Goal: Information Seeking & Learning: Compare options

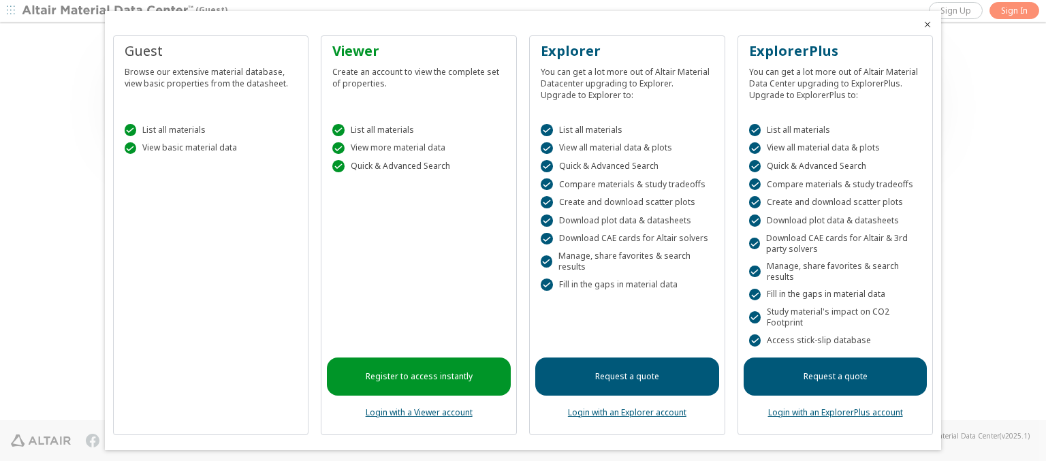
click at [922, 25] on icon "Close" at bounding box center [927, 24] width 11 height 11
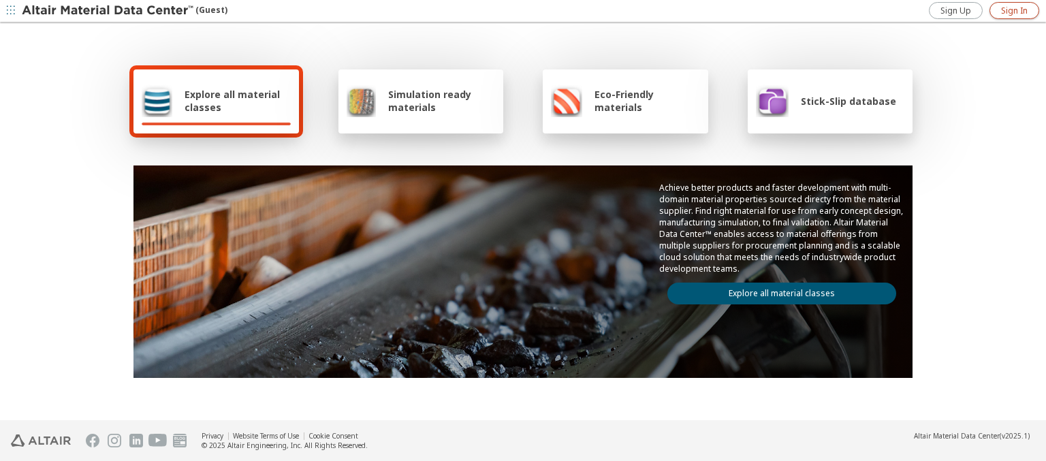
click at [1014, 10] on span "Sign In" at bounding box center [1015, 10] width 27 height 11
click at [108, 11] on img at bounding box center [109, 11] width 174 height 14
click at [232, 101] on span "Explore all material classes" at bounding box center [238, 101] width 106 height 26
click at [777, 290] on link "Explore all material classes" at bounding box center [782, 294] width 229 height 22
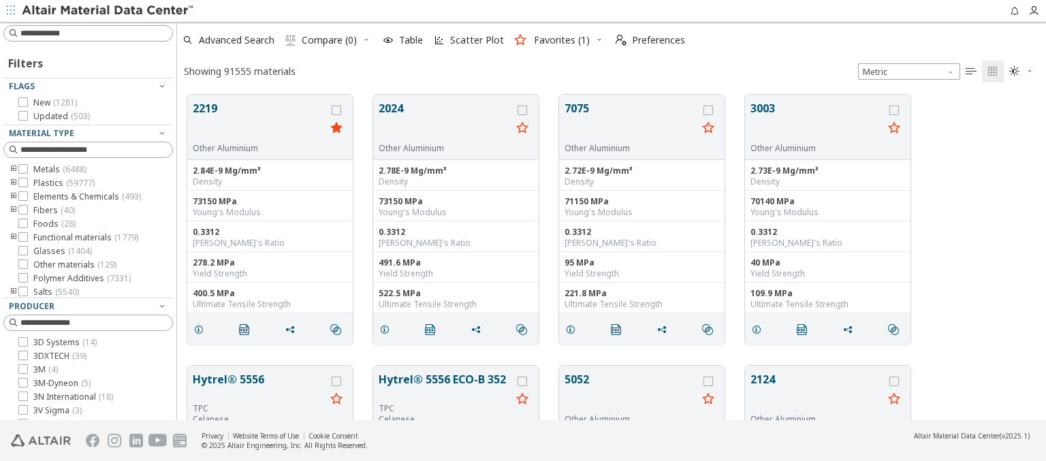
scroll to position [326, 858]
click at [338, 110] on icon "grid" at bounding box center [337, 111] width 10 height 10
click at [524, 110] on icon "grid" at bounding box center [523, 111] width 10 height 10
click at [330, 40] on span "Compare (2)" at bounding box center [329, 40] width 55 height 10
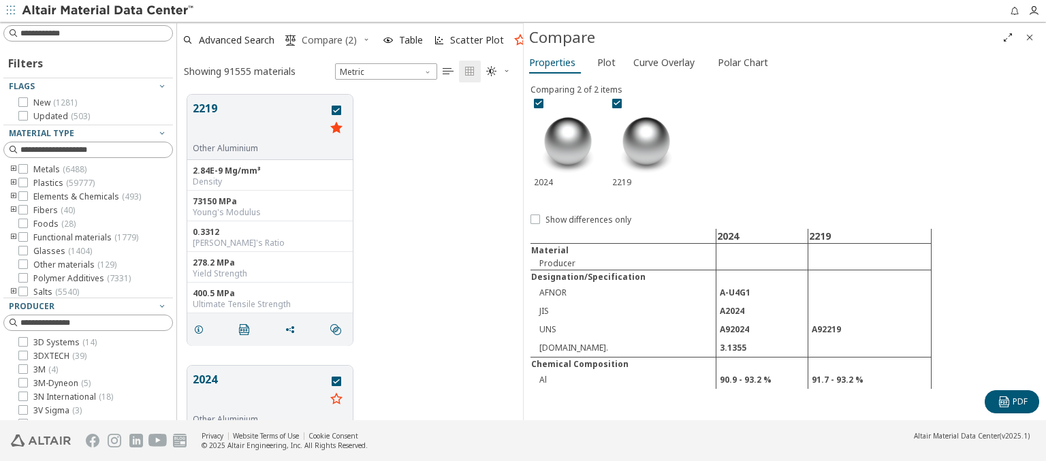
scroll to position [326, 335]
click at [741, 62] on span "Polar Chart" at bounding box center [743, 63] width 50 height 22
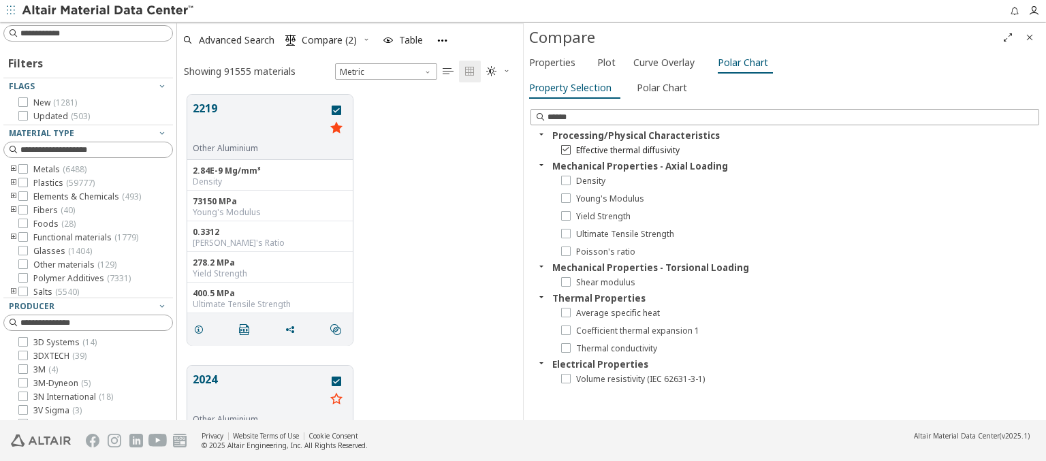
click at [565, 149] on icon at bounding box center [566, 149] width 10 height 10
click at [565, 233] on icon at bounding box center [566, 233] width 10 height 10
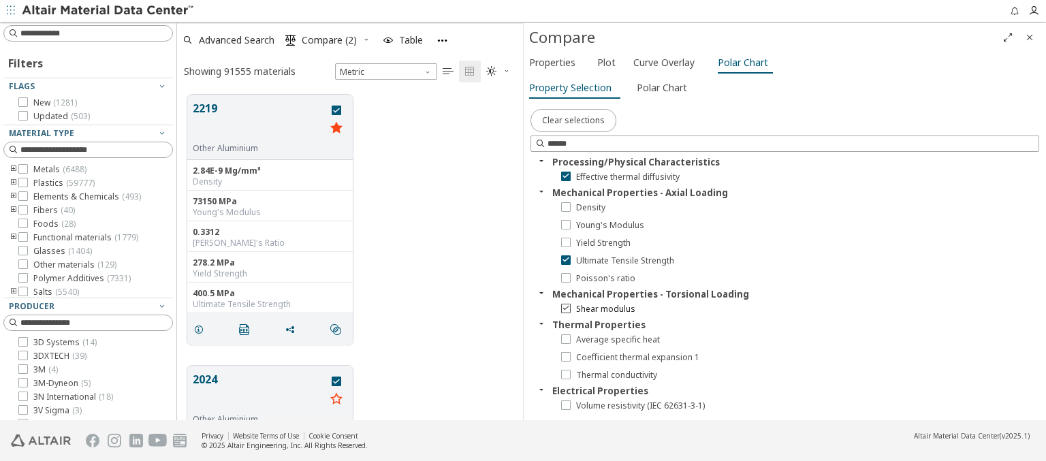
click at [565, 307] on icon at bounding box center [566, 308] width 10 height 10
click at [660, 87] on span "Polar Chart" at bounding box center [662, 88] width 50 height 22
